Goal: Task Accomplishment & Management: Complete application form

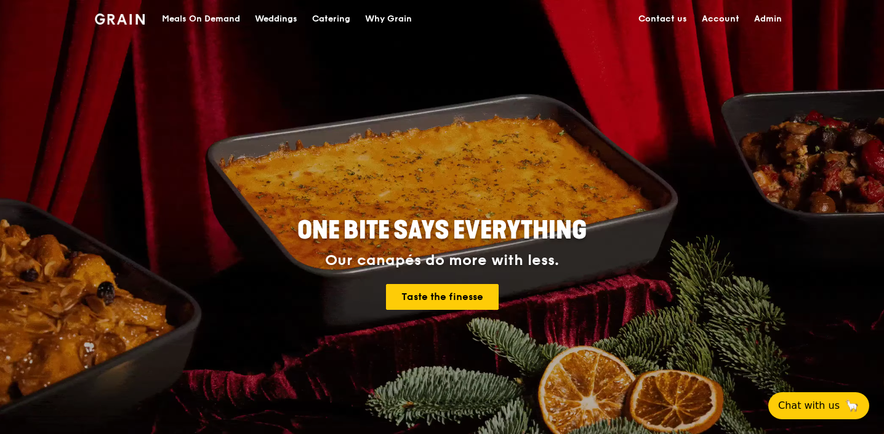
click at [327, 13] on div "Catering" at bounding box center [331, 19] width 38 height 37
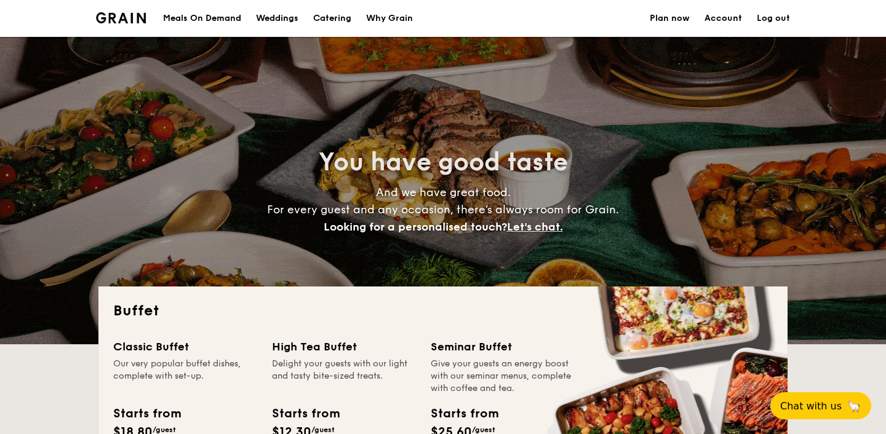
select select
click at [688, 17] on link "Plan now" at bounding box center [670, 18] width 40 height 37
select select
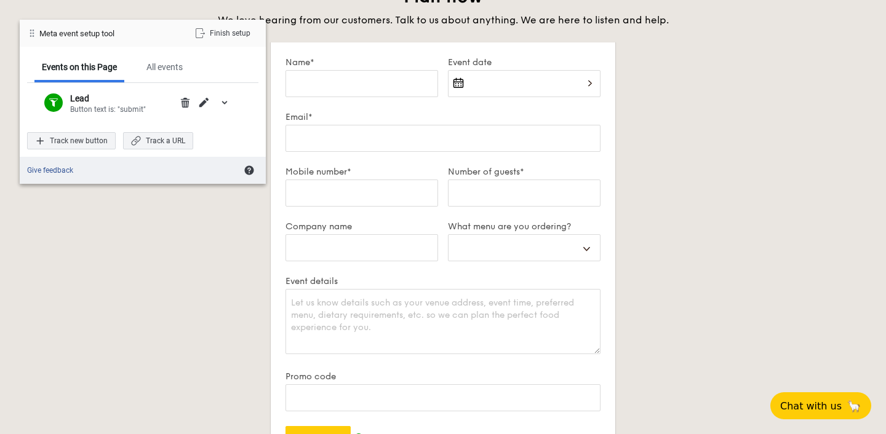
scroll to position [2361, 0]
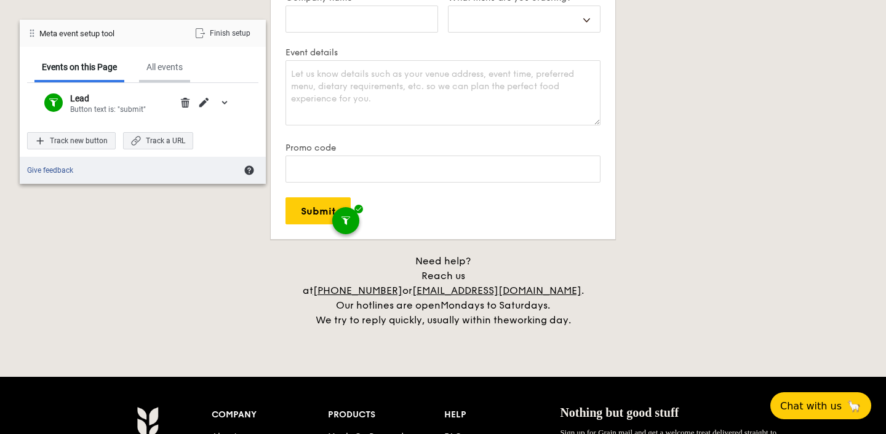
click at [166, 62] on div "All events" at bounding box center [164, 67] width 36 height 11
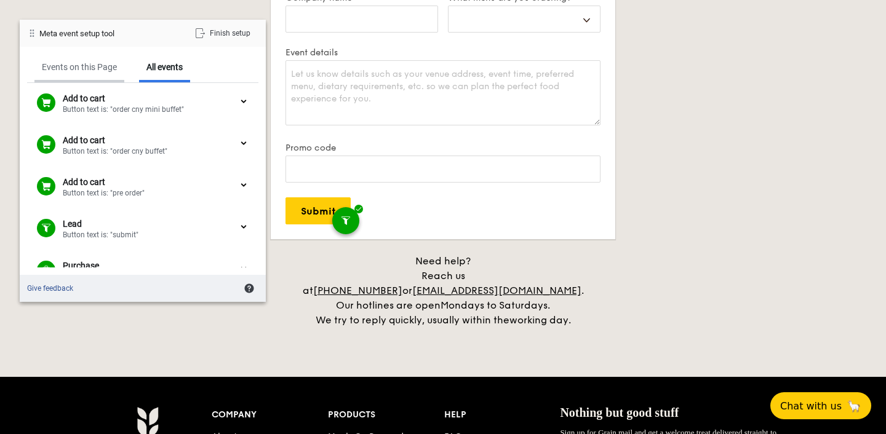
click at [100, 70] on div "Events on this Page" at bounding box center [79, 67] width 75 height 11
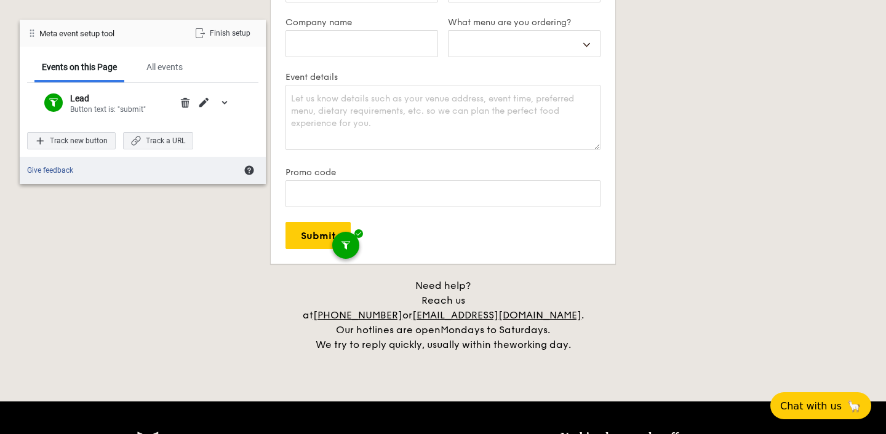
scroll to position [2329, 0]
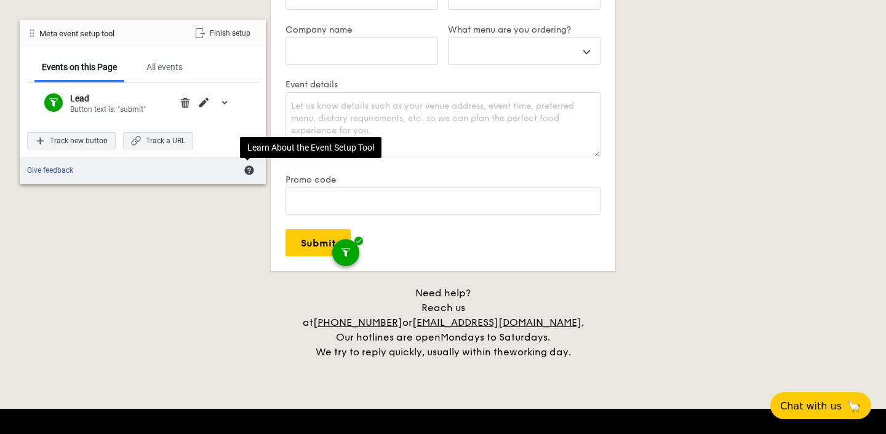
click at [217, 37] on div "Finish setup" at bounding box center [222, 33] width 71 height 17
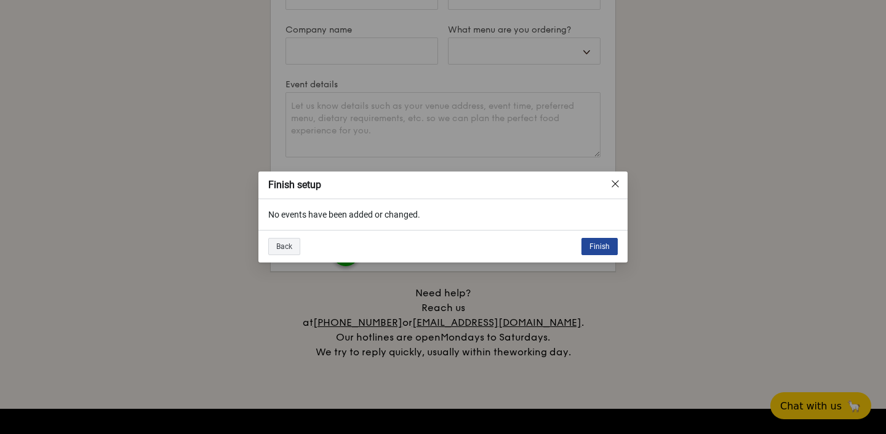
click at [593, 241] on div "Finish" at bounding box center [599, 246] width 36 height 17
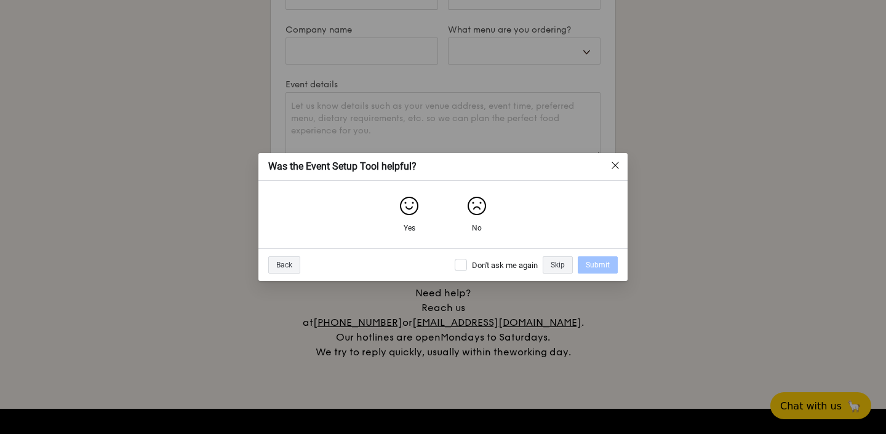
click at [481, 271] on div "Don't ask me again" at bounding box center [496, 265] width 83 height 12
click at [481, 266] on div "Don't ask me again" at bounding box center [505, 265] width 66 height 10
click at [467, 266] on input "Don't ask me again" at bounding box center [461, 265] width 12 height 12
checkbox input "true"
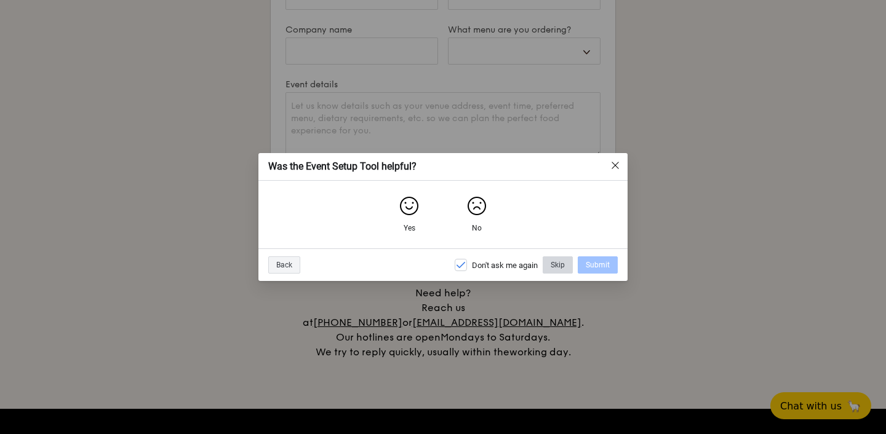
click at [565, 265] on div "Skip" at bounding box center [558, 265] width 30 height 17
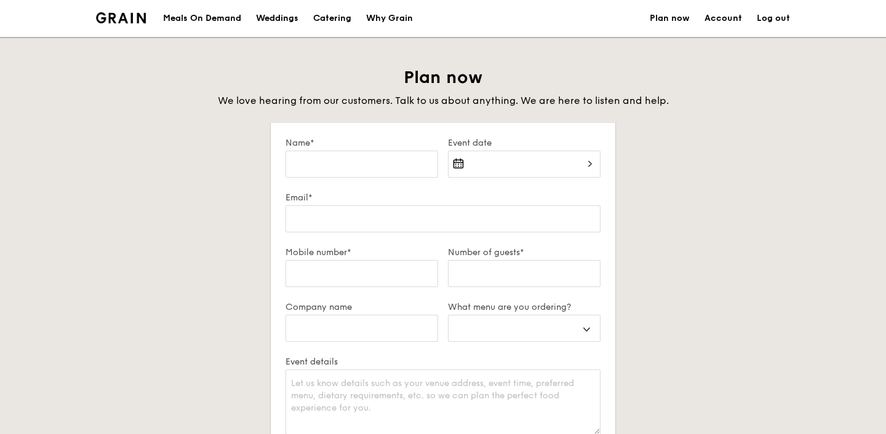
select select
click at [359, 26] on ul "Meals On Demand Weddings Catering Why Grain" at bounding box center [288, 18] width 265 height 37
click at [343, 23] on div "Catering" at bounding box center [332, 18] width 38 height 37
select select
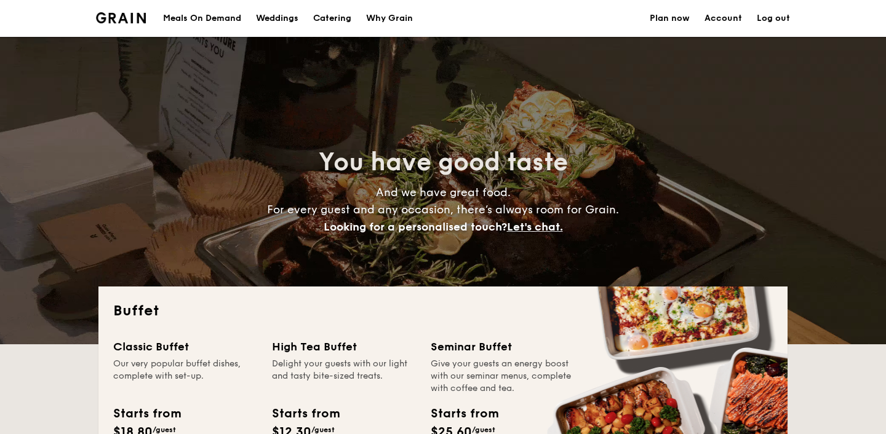
click at [684, 19] on link "Plan now" at bounding box center [670, 18] width 40 height 37
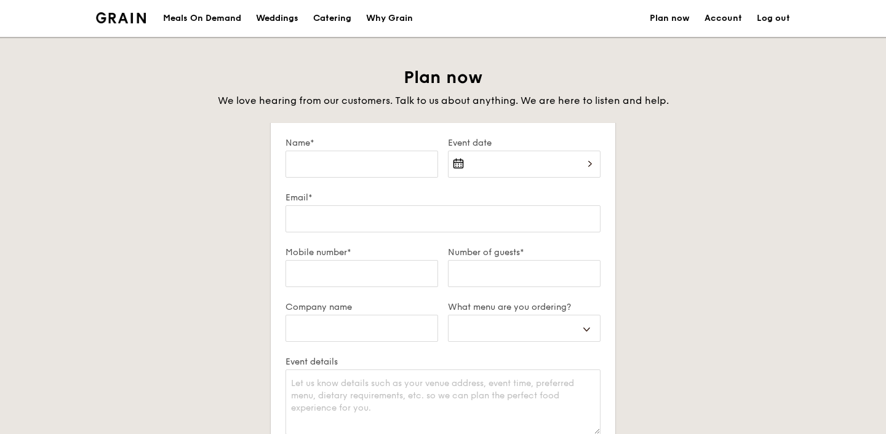
select select
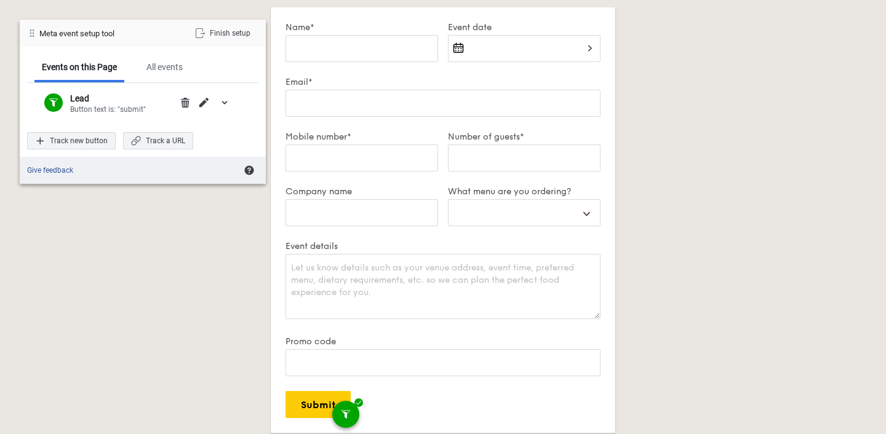
scroll to position [119, 0]
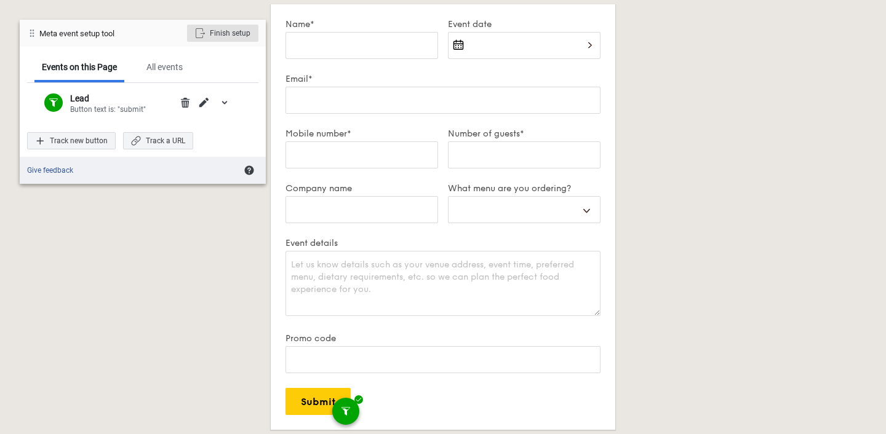
click at [222, 32] on div "Finish setup" at bounding box center [222, 33] width 71 height 17
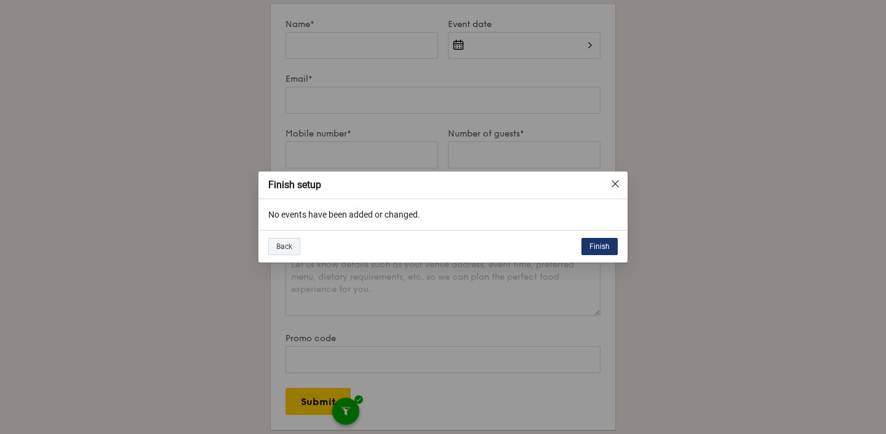
click at [599, 245] on div "Finish" at bounding box center [599, 246] width 36 height 17
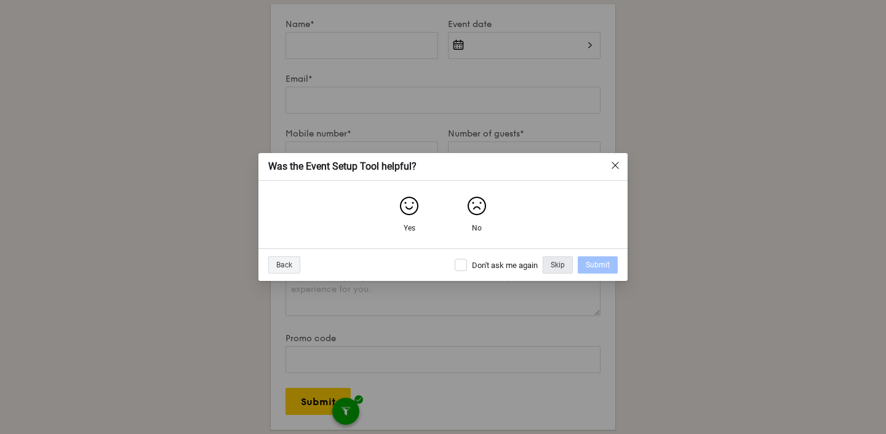
click at [557, 272] on div "Skip" at bounding box center [558, 265] width 30 height 17
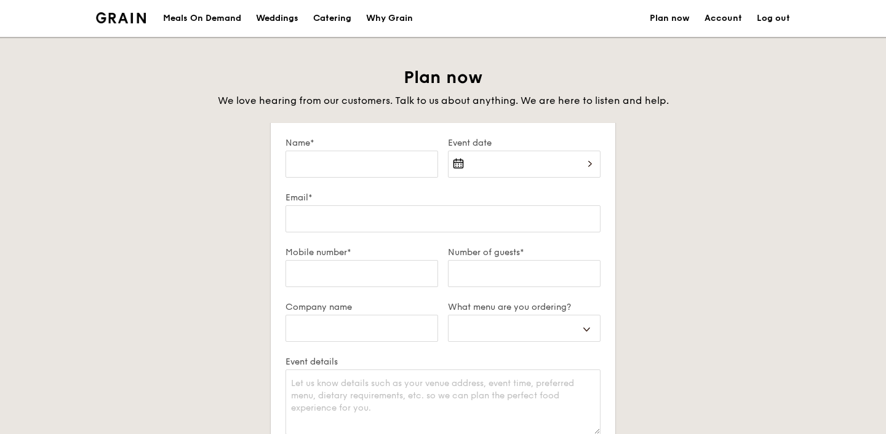
select select
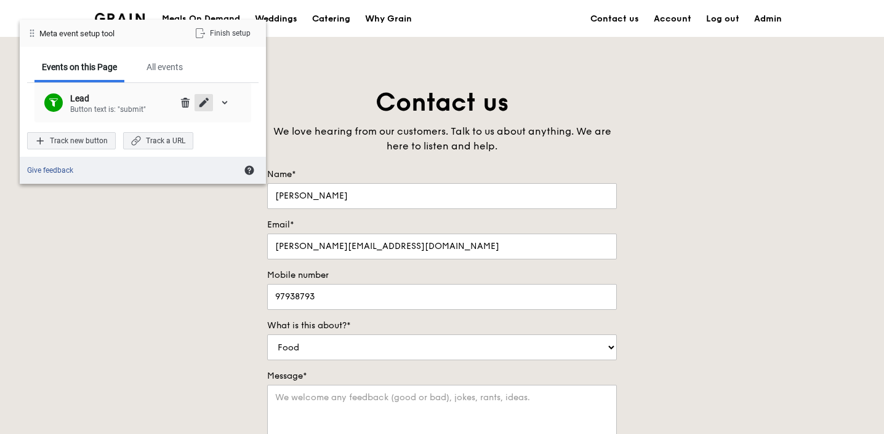
click at [204, 108] on div "Edit" at bounding box center [203, 102] width 18 height 17
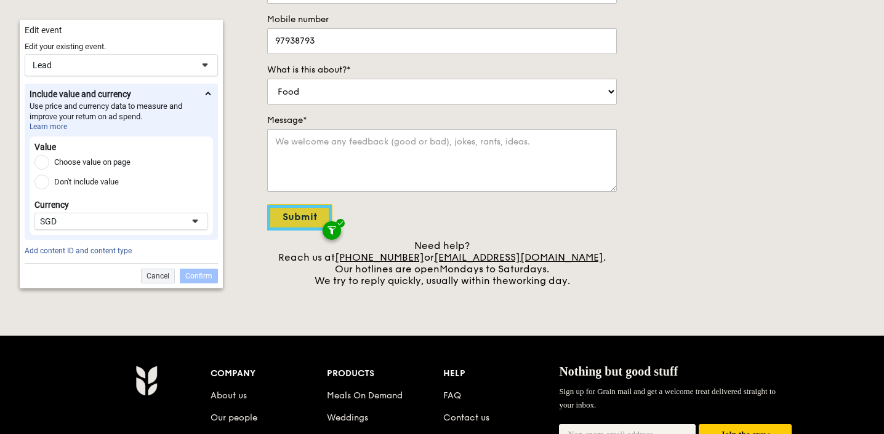
scroll to position [256, 0]
click at [128, 70] on div "Lead" at bounding box center [113, 65] width 160 height 11
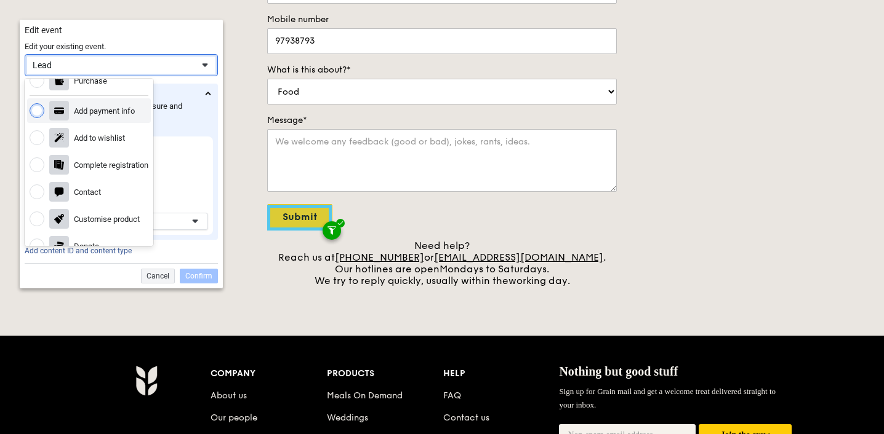
scroll to position [97, 0]
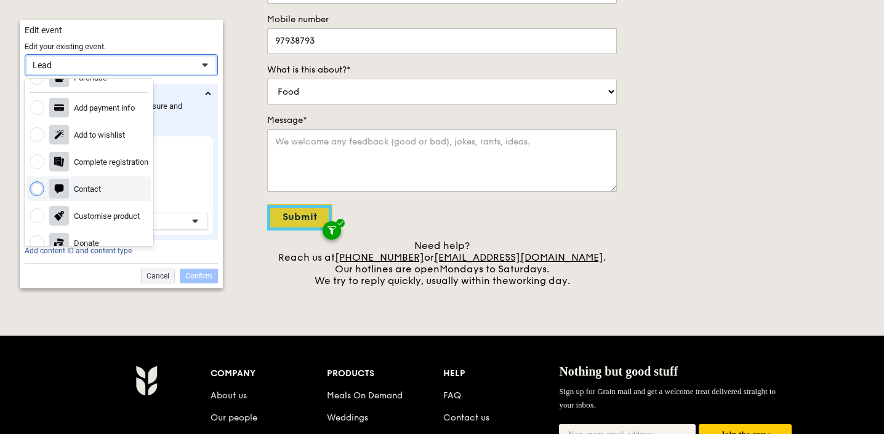
click at [106, 193] on div "Contact" at bounding box center [89, 189] width 124 height 25
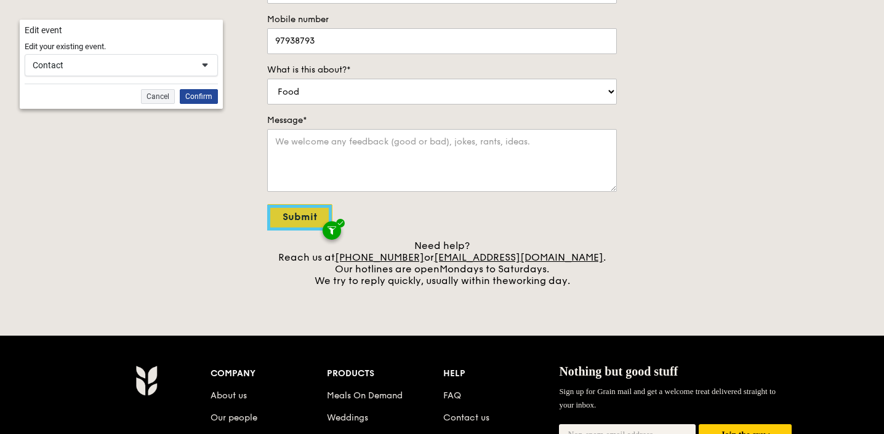
click at [206, 100] on div "Confirm" at bounding box center [199, 96] width 38 height 15
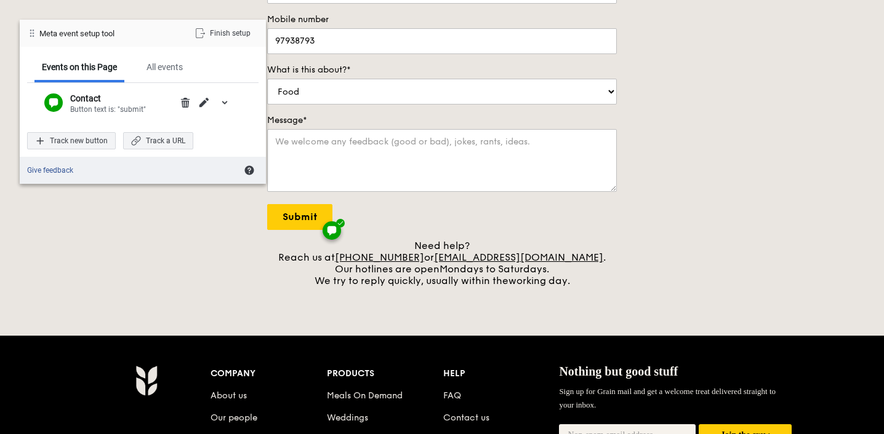
scroll to position [0, 0]
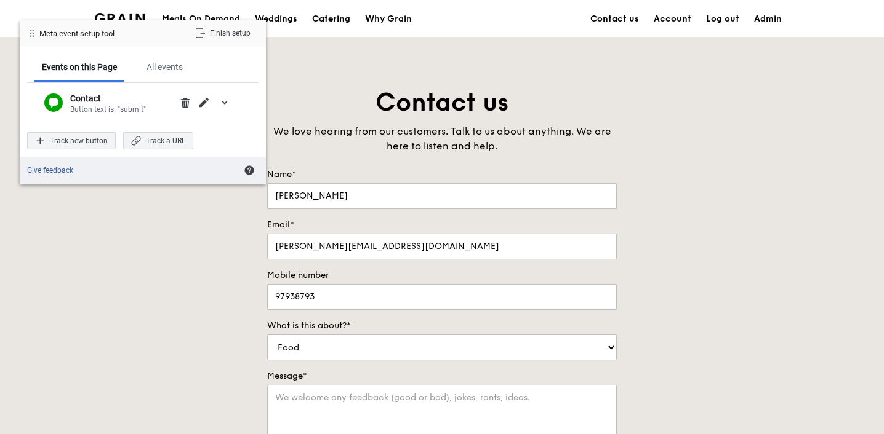
click at [327, 22] on div "Catering" at bounding box center [331, 19] width 38 height 37
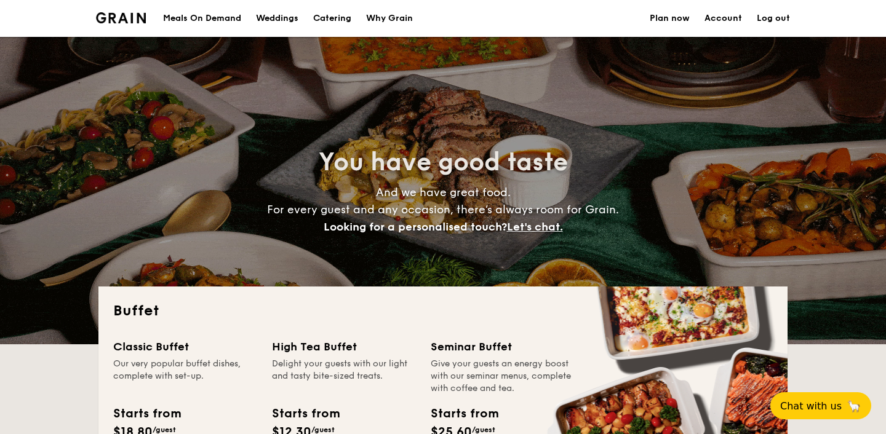
select select
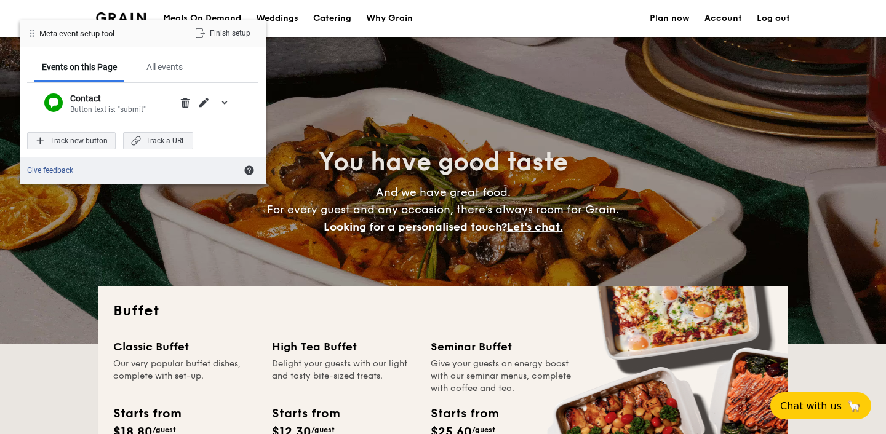
click at [687, 16] on link "Plan now" at bounding box center [670, 18] width 40 height 37
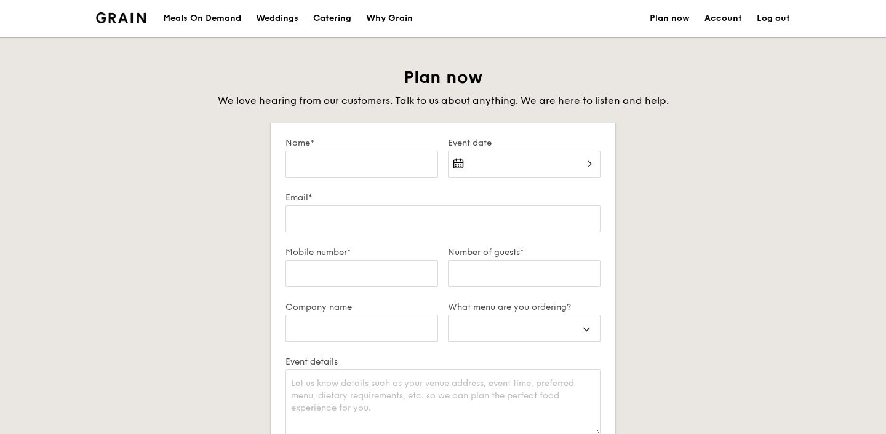
select select
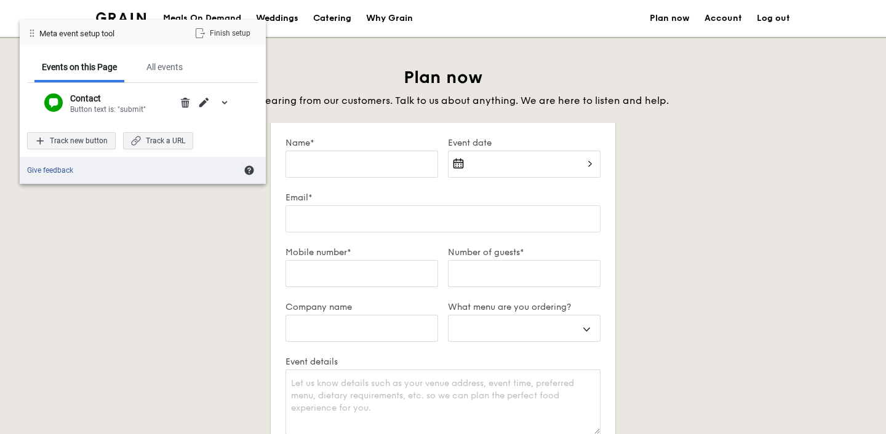
click at [519, 86] on h2 "Plan now" at bounding box center [442, 77] width 689 height 22
click at [247, 33] on div "Finish setup" at bounding box center [222, 33] width 71 height 17
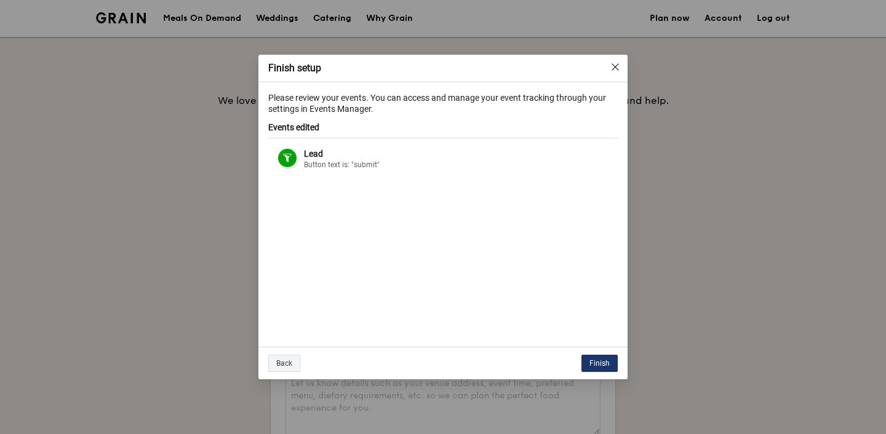
click at [589, 359] on div "Finish" at bounding box center [599, 363] width 36 height 17
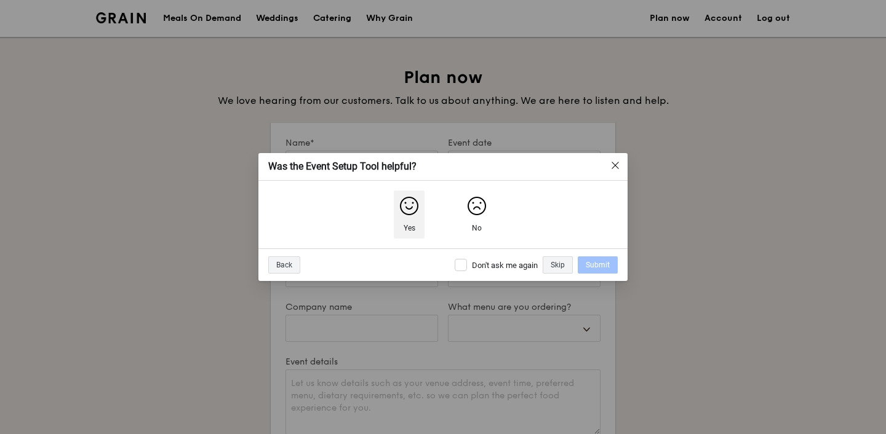
click at [416, 211] on img "Yes" at bounding box center [409, 206] width 20 height 20
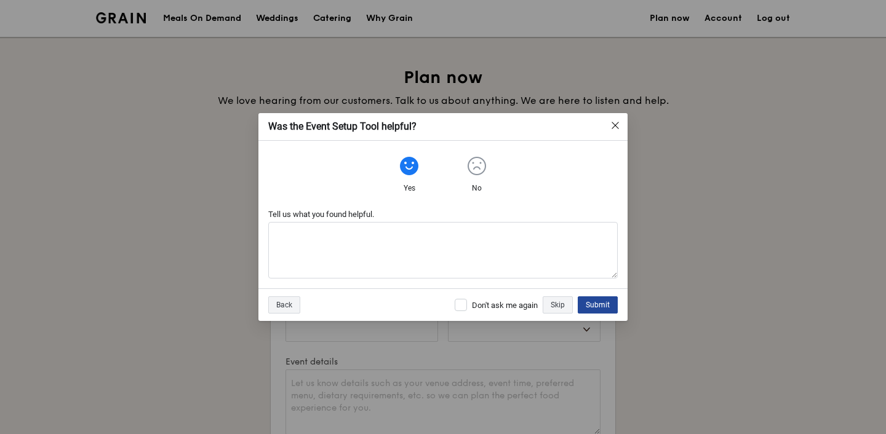
click at [590, 308] on div "Submit" at bounding box center [598, 305] width 40 height 17
